Goal: Find specific fact: Find contact information

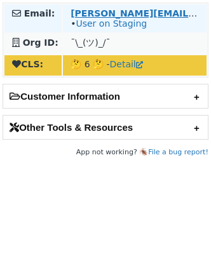
click at [119, 12] on strong "kkumar@bankboubyan.com" at bounding box center [198, 13] width 256 height 10
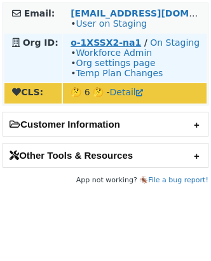
click at [87, 44] on strong "o-1XSSX2-na1" at bounding box center [105, 42] width 70 height 10
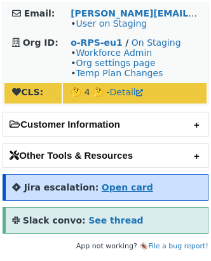
click at [115, 185] on strong "Open card" at bounding box center [126, 187] width 51 height 10
